Goal: Find contact information: Find contact information

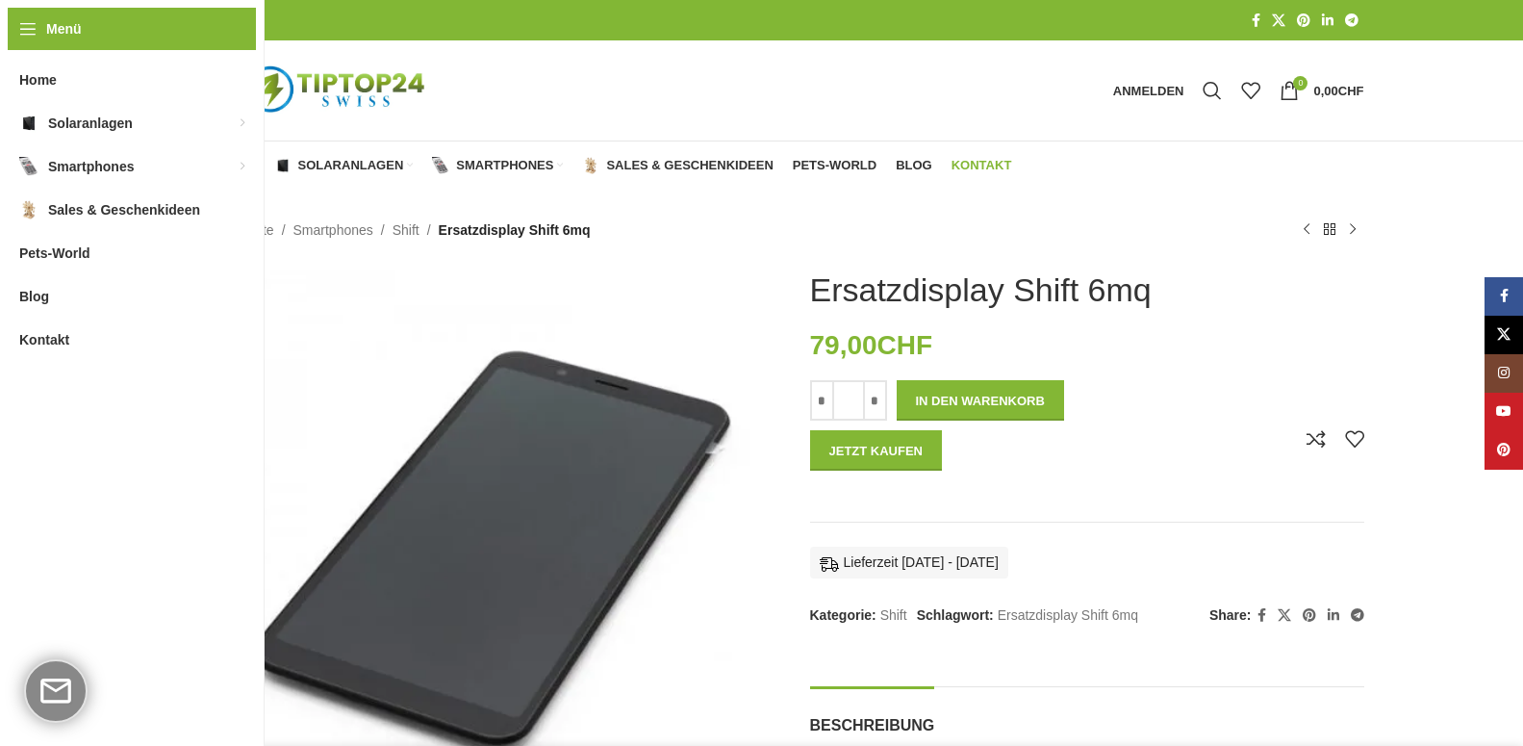
click at [1000, 164] on span "Kontakt" at bounding box center [982, 165] width 61 height 15
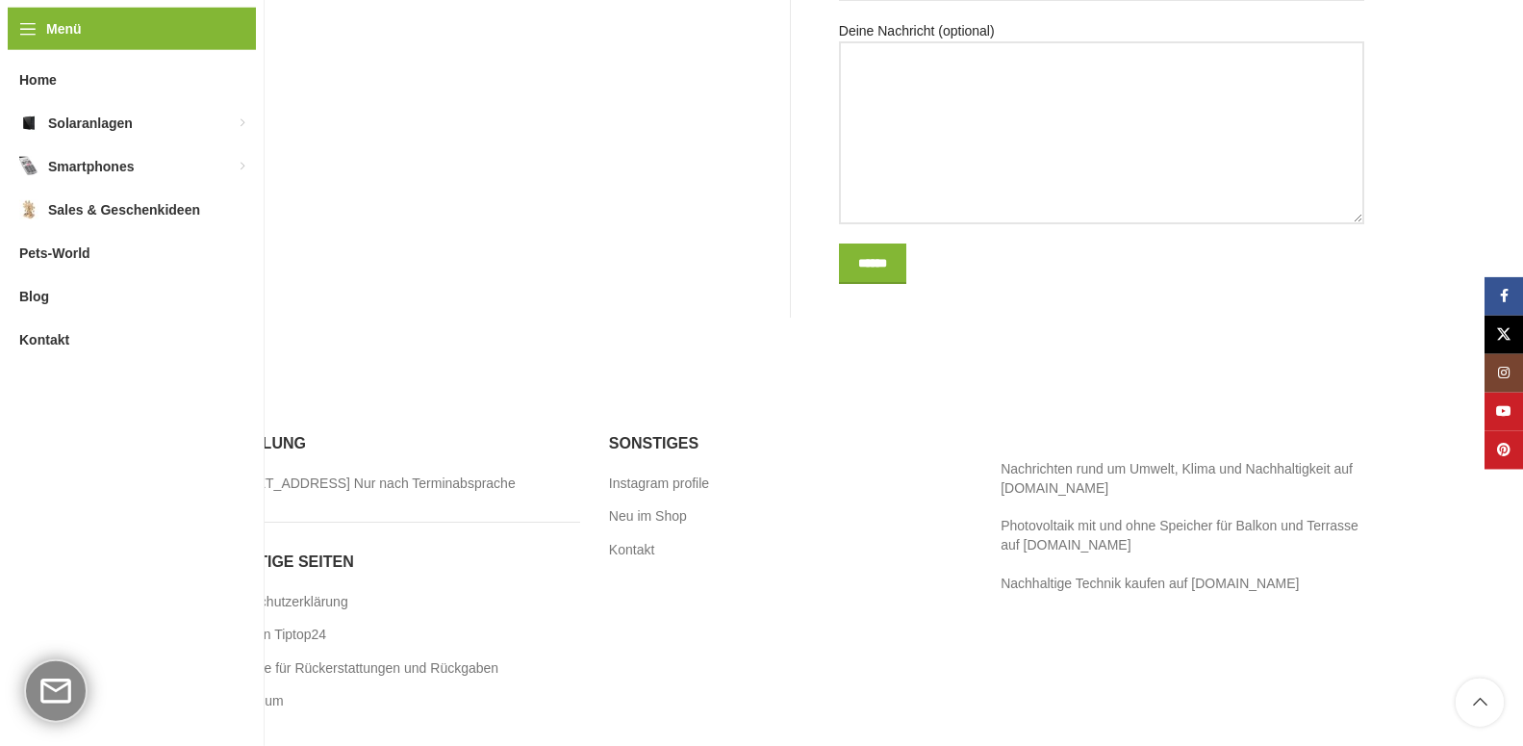
scroll to position [1180, 0]
click at [268, 704] on link "Impressum" at bounding box center [251, 697] width 68 height 19
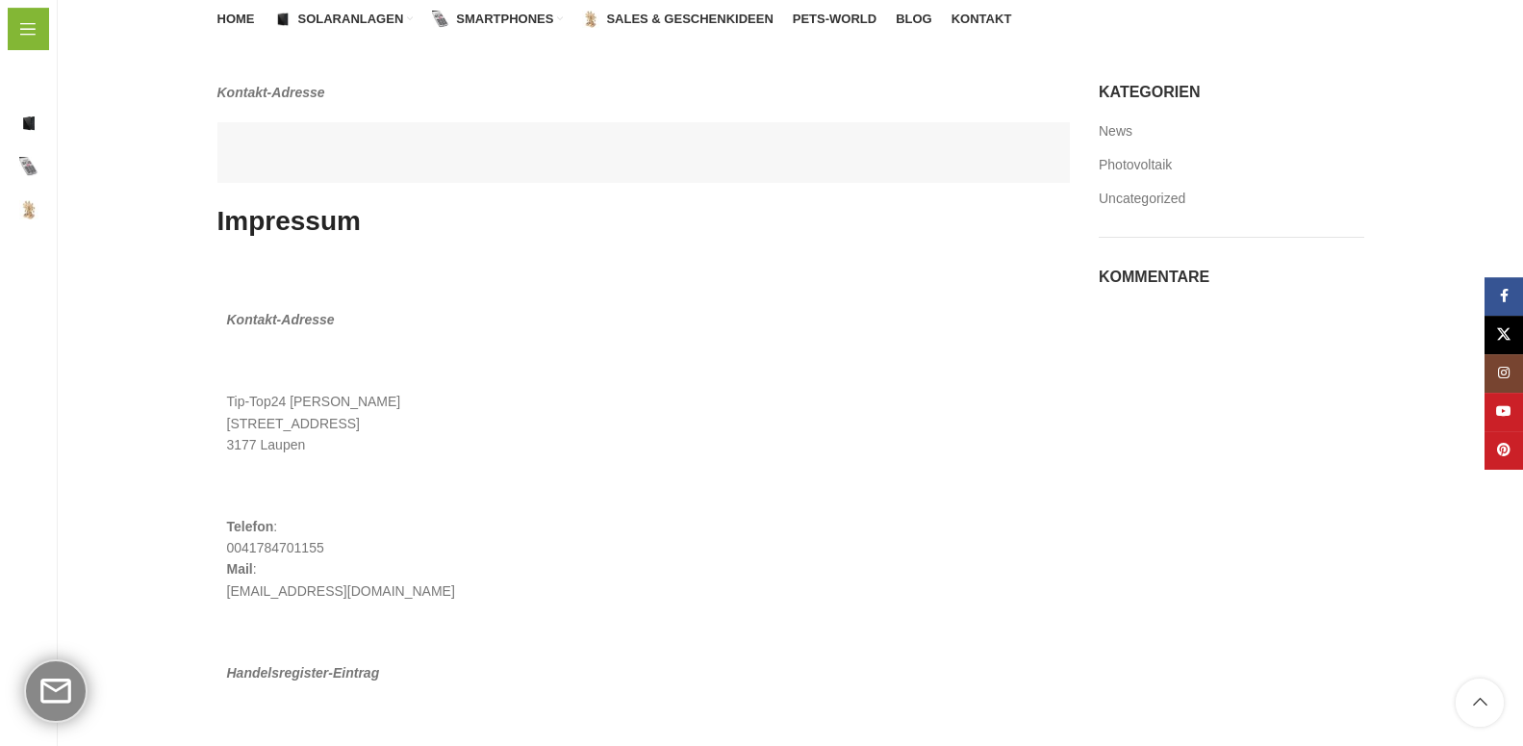
scroll to position [136, 0]
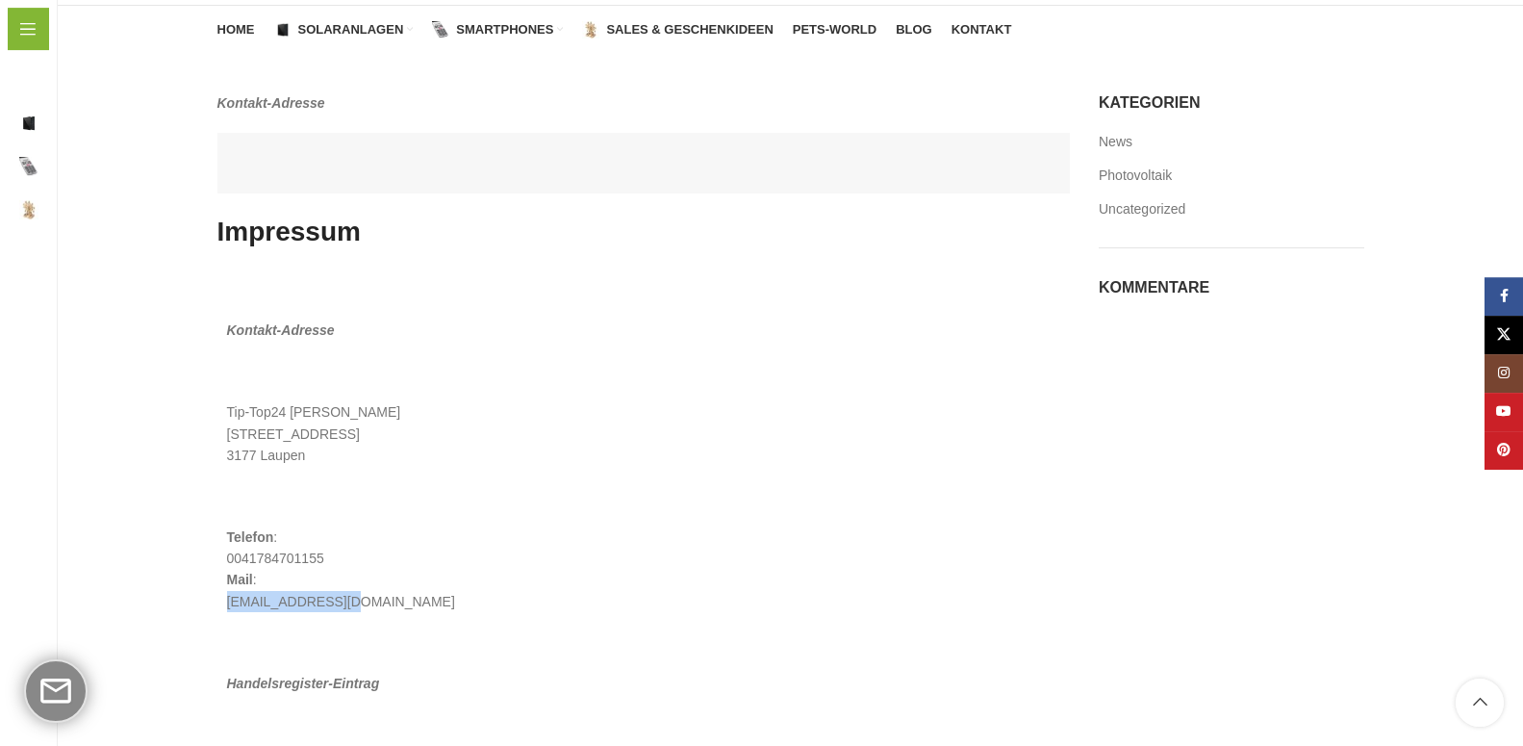
drag, startPoint x: 350, startPoint y: 605, endPoint x: 226, endPoint y: 597, distance: 124.4
click at [226, 597] on div "Kontakt-Adresse Tip-Top24 [GEOGRAPHIC_DATA][STREET_ADDRESS] Telefon : [PHONE_NU…" at bounding box center [644, 609] width 854 height 681
copy p "[EMAIL_ADDRESS][DOMAIN_NAME]"
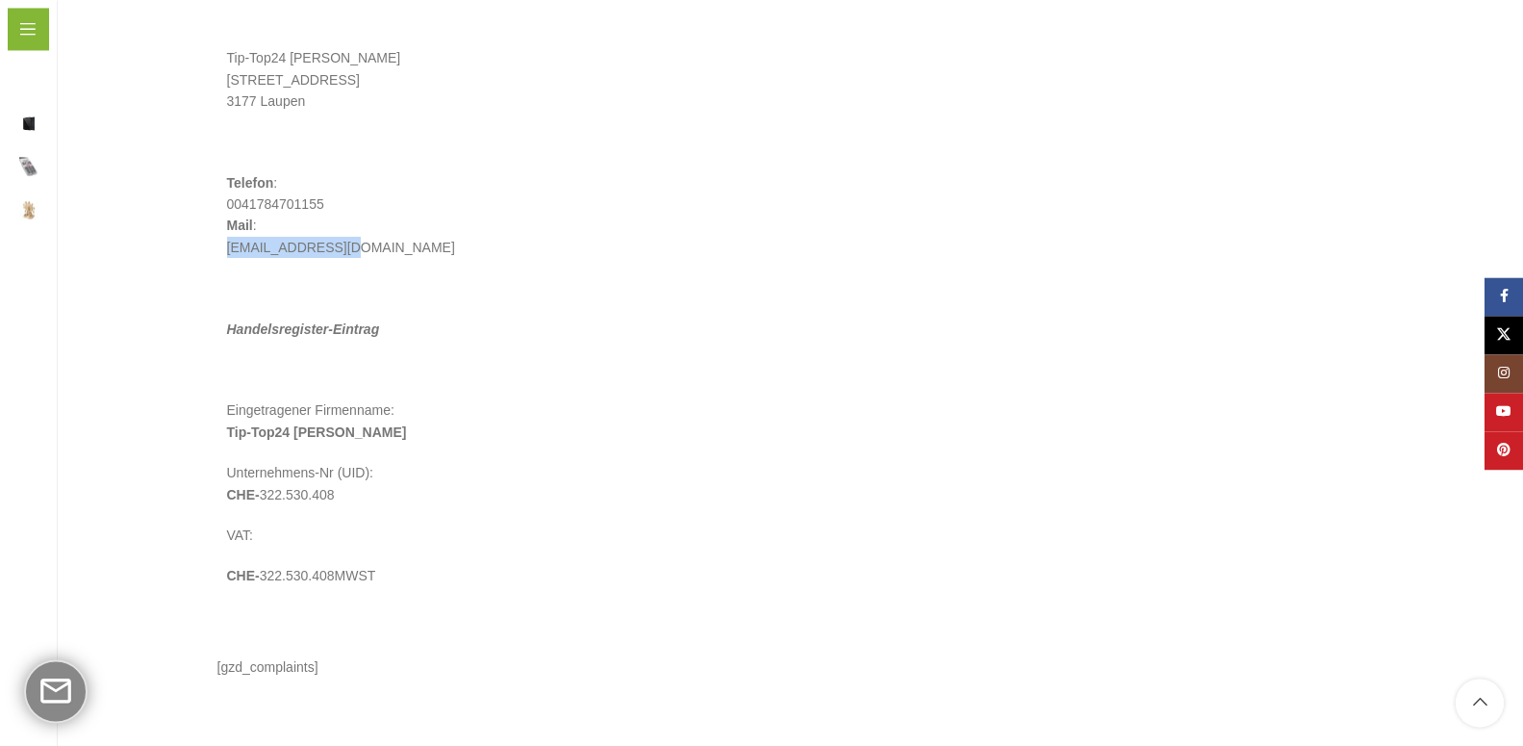
scroll to position [0, 0]
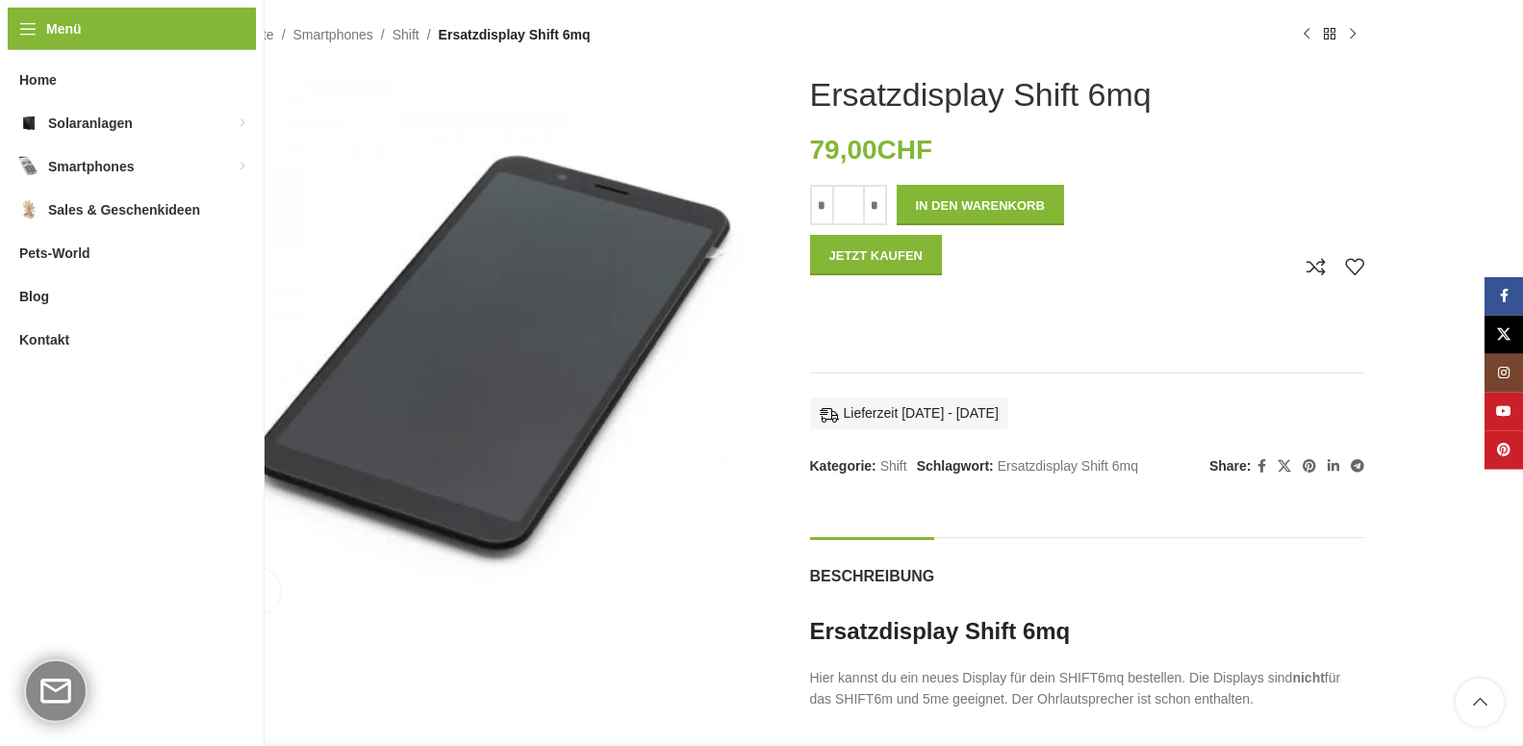
scroll to position [309, 0]
